Goal: Obtain resource: Obtain resource

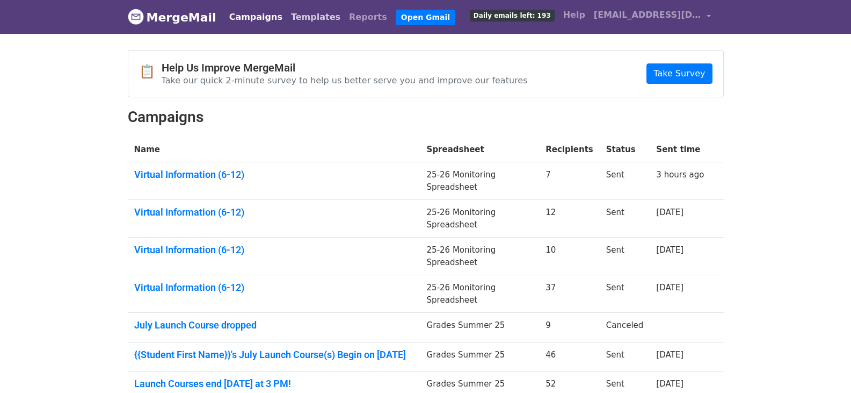
click at [302, 20] on link "Templates" at bounding box center [316, 16] width 58 height 21
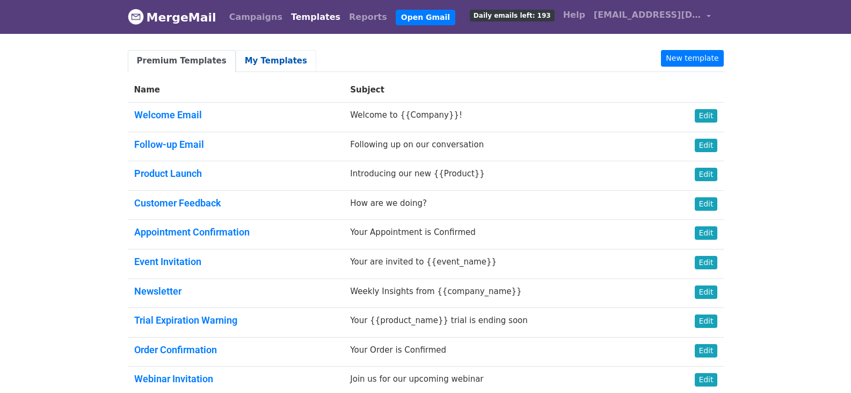
click at [266, 58] on link "My Templates" at bounding box center [276, 61] width 81 height 22
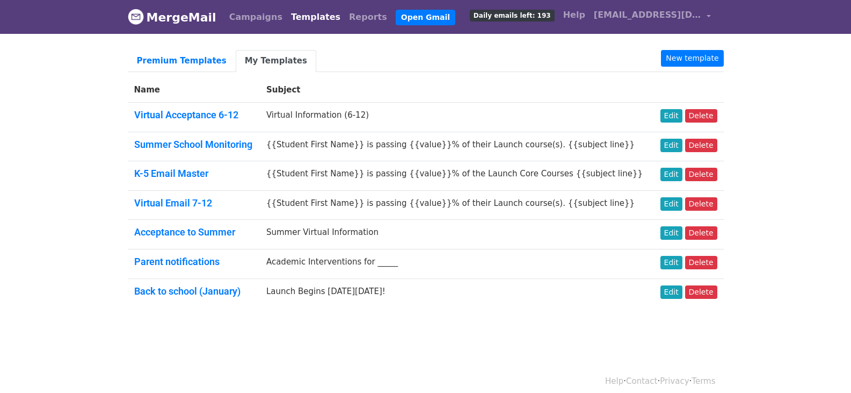
click at [196, 113] on link "Virtual Acceptance 6-12" at bounding box center [186, 114] width 104 height 11
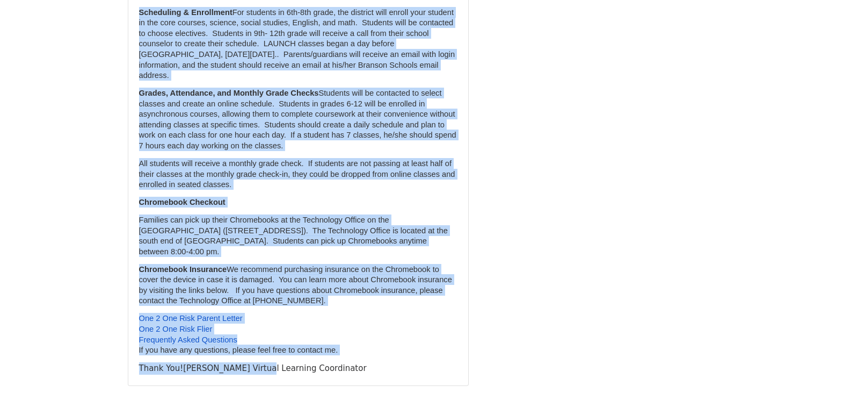
scroll to position [294, 0]
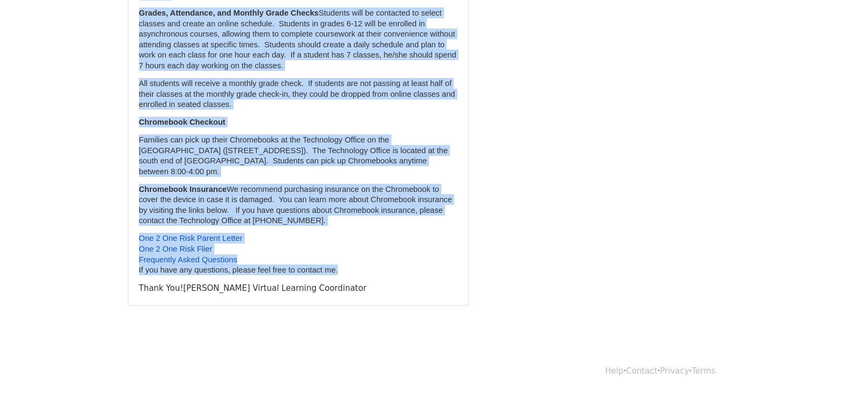
drag, startPoint x: 141, startPoint y: 172, endPoint x: 338, endPoint y: 269, distance: 219.7
click at [338, 269] on div "Dear Parent/Guardian, After reviewing {{Student First Name}}'s application, he/…" at bounding box center [298, 78] width 318 height 394
copy div "Dear Parent/Guardian, After reviewing {{Student First Name}}'s application, he/…"
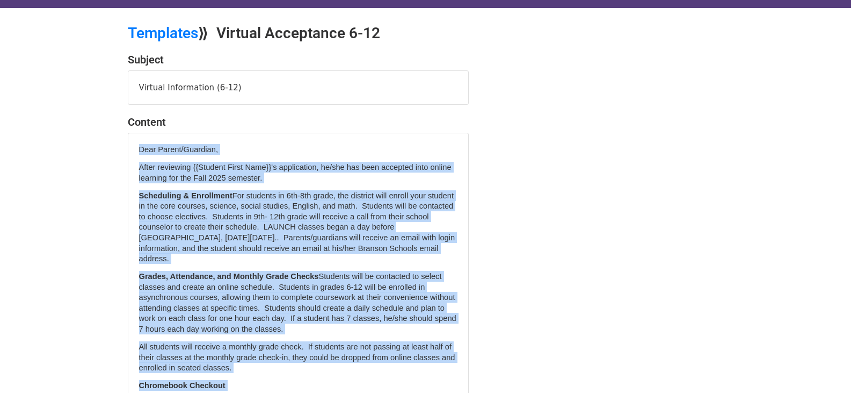
scroll to position [0, 0]
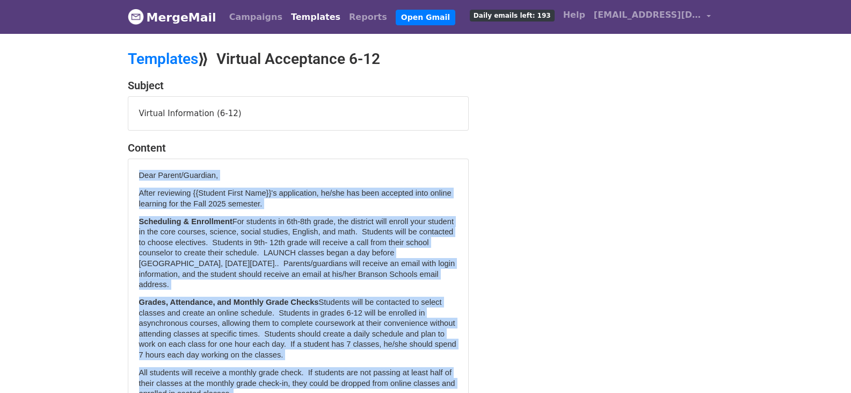
drag, startPoint x: 213, startPoint y: 114, endPoint x: 123, endPoint y: 114, distance: 90.2
click at [123, 114] on div "Subject Virtual Information (6-12) Content Dear Parent/Guardian, After reviewin…" at bounding box center [298, 336] width 357 height 515
copy div "Virtual Information (6-12)"
